Goal: Task Accomplishment & Management: Use online tool/utility

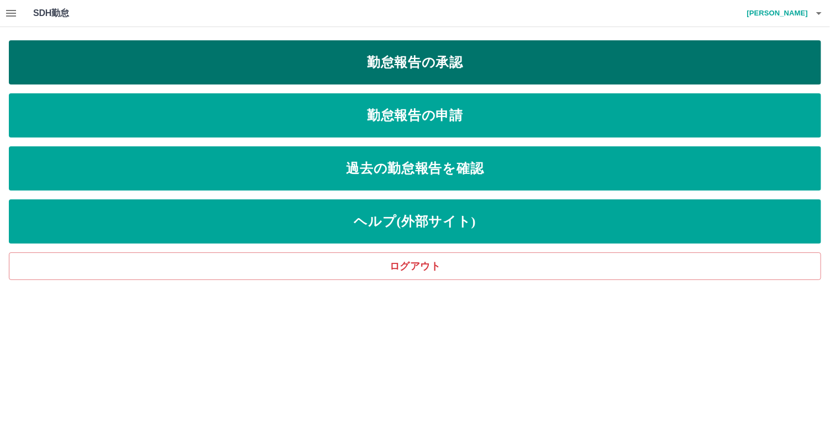
click at [261, 60] on link "勤怠報告の承認" at bounding box center [415, 62] width 812 height 44
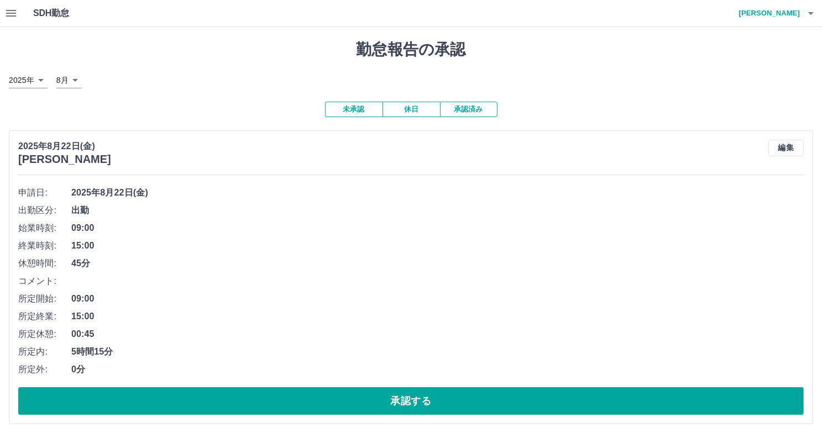
click at [5, 14] on icon "button" at bounding box center [10, 13] width 13 height 13
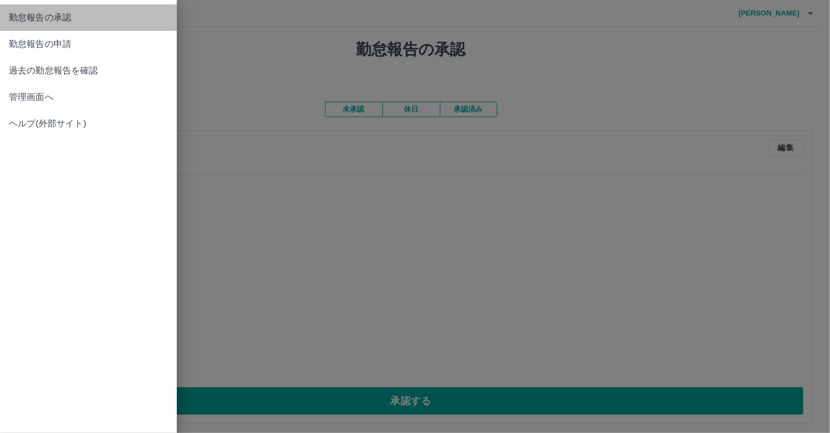
click at [48, 19] on span "勤怠報告の承認" at bounding box center [88, 17] width 159 height 13
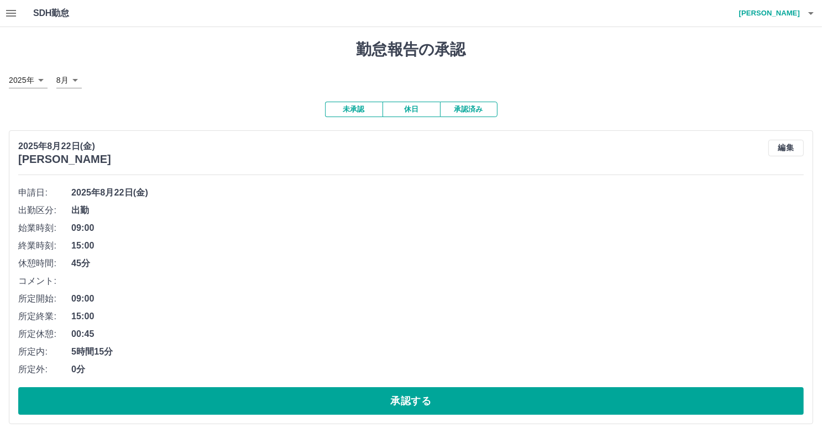
click at [10, 13] on icon "button" at bounding box center [11, 13] width 10 height 7
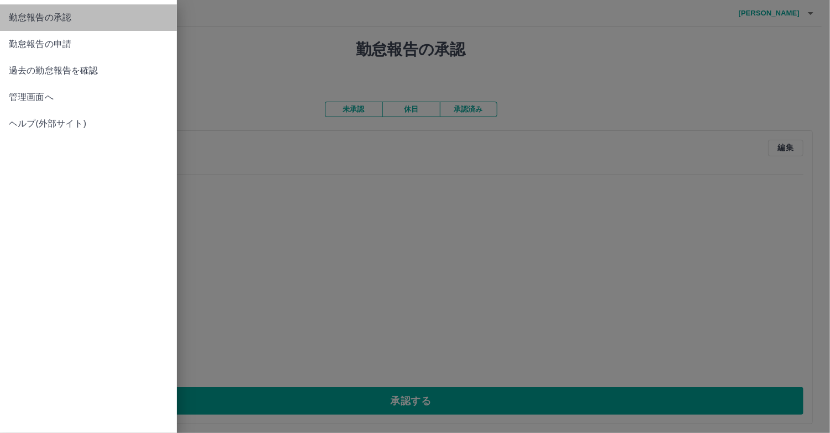
click at [49, 23] on span "勤怠報告の承認" at bounding box center [88, 17] width 159 height 13
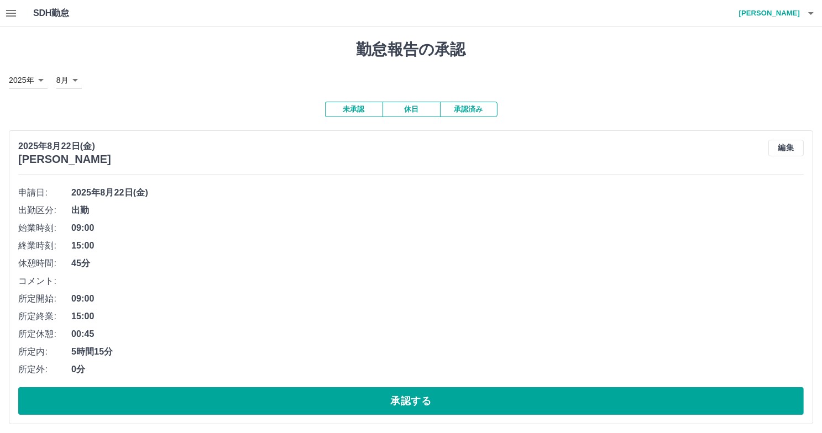
click at [9, 10] on icon "button" at bounding box center [11, 13] width 10 height 7
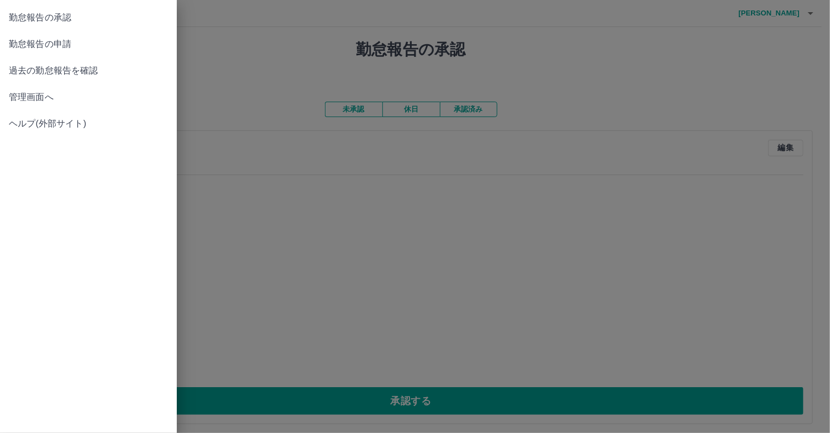
click at [32, 95] on span "管理画面へ" at bounding box center [88, 97] width 159 height 13
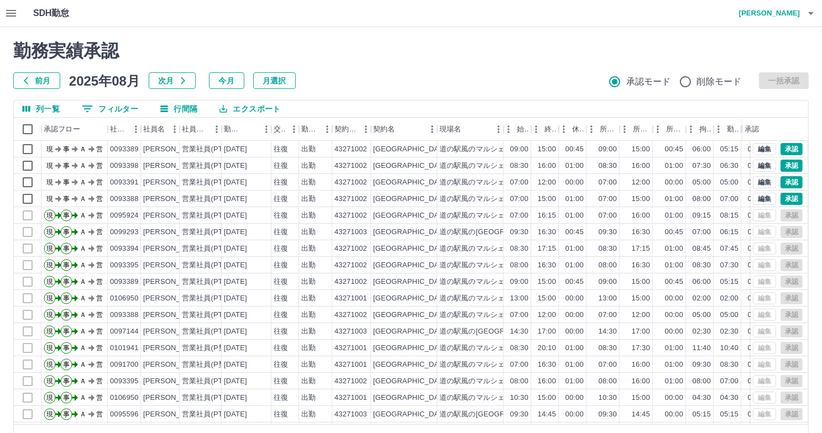
click at [10, 12] on icon "button" at bounding box center [10, 13] width 13 height 13
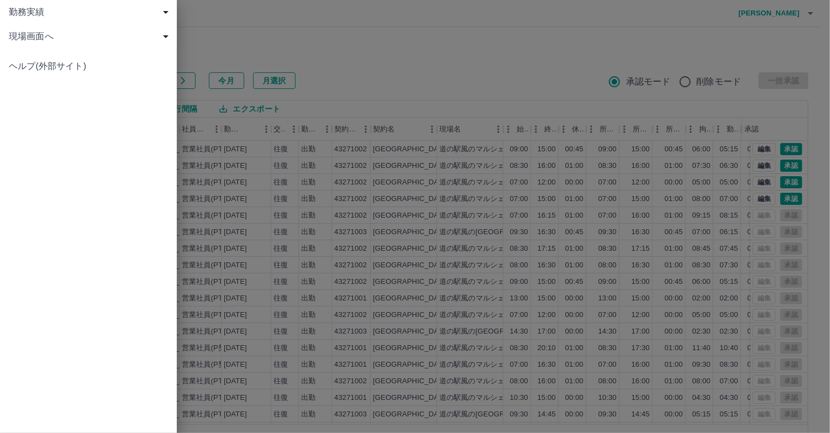
click at [258, 28] on div at bounding box center [415, 216] width 830 height 433
